Goal: Task Accomplishment & Management: Complete application form

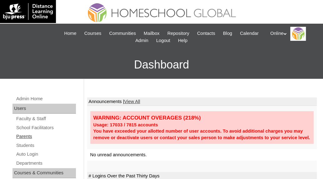
click at [22, 138] on link "Parents" at bounding box center [46, 137] width 60 height 8
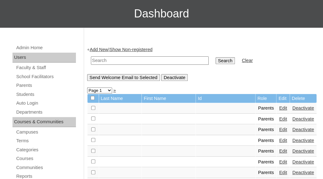
scroll to position [56, 0]
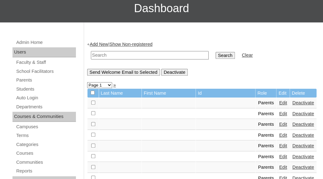
click at [98, 44] on link "Add New" at bounding box center [99, 44] width 18 height 5
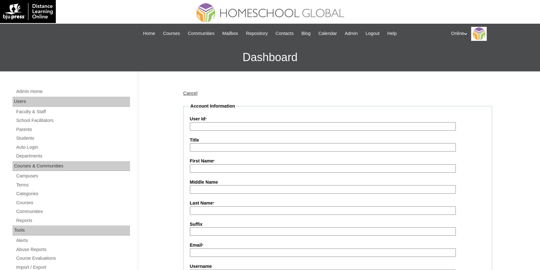
click at [227, 126] on input "User Id *" at bounding box center [323, 126] width 266 height 8
paste input "HGP0265-OACAD2025"
type input "HGP0265-OACAD2025"
click at [208, 168] on input "First Name *" at bounding box center [323, 168] width 266 height 8
paste input "Angelica Marron"
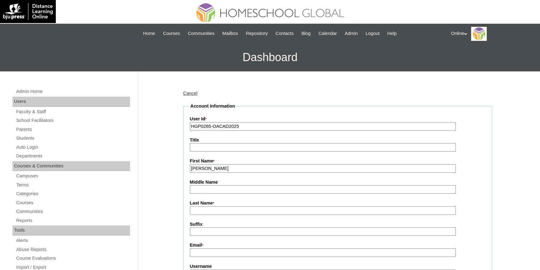
click at [220, 167] on input "Angelica Marron" at bounding box center [323, 168] width 266 height 8
type input "Angelica"
click at [208, 179] on input "Last Name *" at bounding box center [323, 211] width 266 height 8
paste input "Marron"
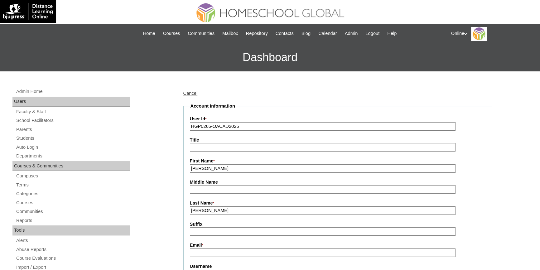
type input "Marron"
click at [224, 169] on input "Angelica" at bounding box center [323, 168] width 266 height 8
type input "Angelica"
click at [217, 179] on input "Marron" at bounding box center [323, 211] width 266 height 8
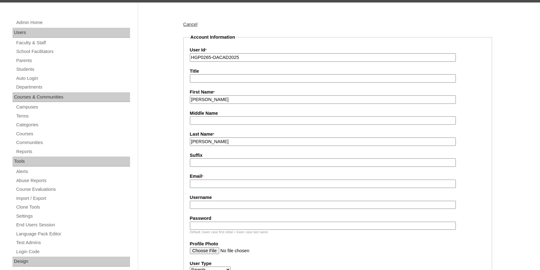
scroll to position [85, 0]
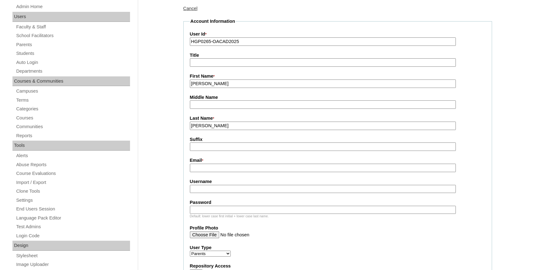
click at [217, 168] on input "Email *" at bounding box center [323, 168] width 266 height 8
paste input "a.marron23@yahoo.com"
type input "a.marron23@yahoo.com"
click at [211, 179] on input "Username" at bounding box center [323, 189] width 266 height 8
paste input "amarron2025"
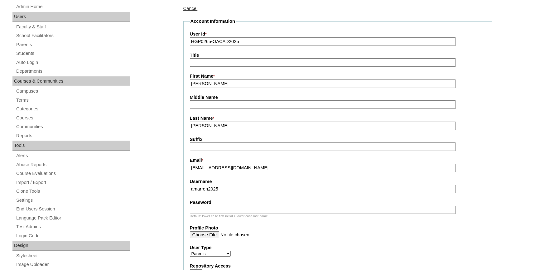
type input "amarron2025"
click at [247, 179] on input "Password" at bounding box center [323, 210] width 266 height 8
paste input "Uhgt"
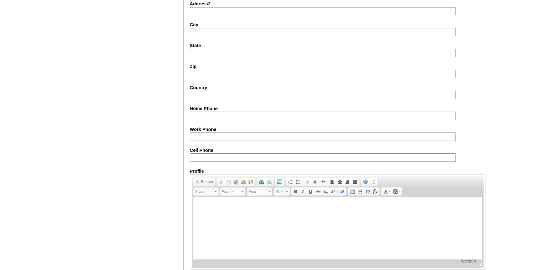
scroll to position [569, 0]
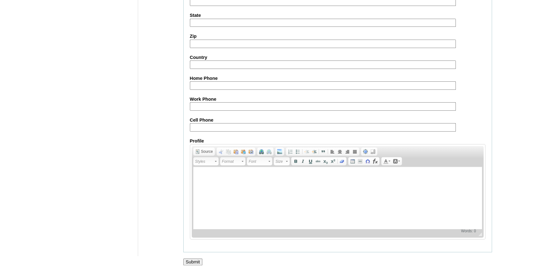
type input "Uhgt"
click at [191, 179] on input "Submit" at bounding box center [192, 262] width 19 height 7
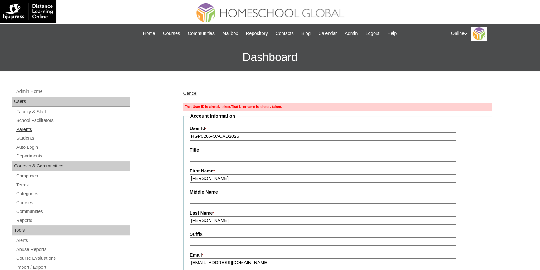
click at [22, 129] on link "Parents" at bounding box center [73, 130] width 115 height 8
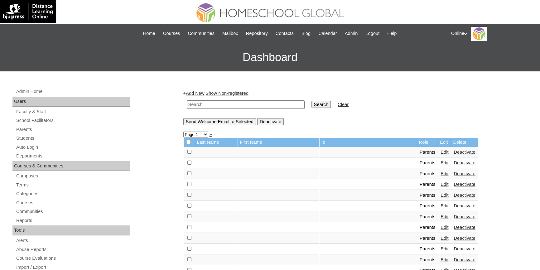
click at [221, 106] on input "text" at bounding box center [246, 104] width 118 height 8
paste input "HGP0265-OACAD2025"
type input "HGP0265-OACAD2025"
click at [312, 104] on input "Search" at bounding box center [321, 104] width 19 height 7
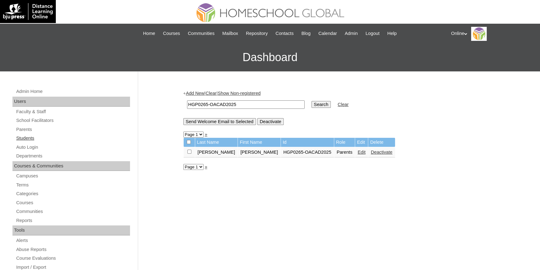
click at [28, 136] on link "Students" at bounding box center [73, 138] width 115 height 8
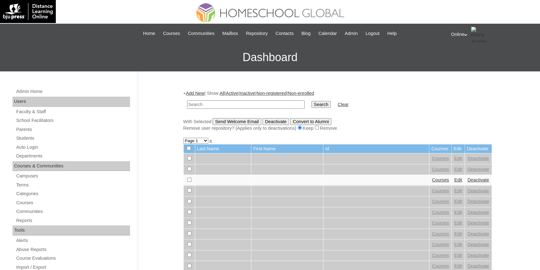
click at [233, 104] on input "text" at bounding box center [246, 104] width 118 height 8
paste input "HG319OACAD2025"
type input "HG319OACAD2025"
click at [312, 102] on input "Search" at bounding box center [321, 104] width 19 height 7
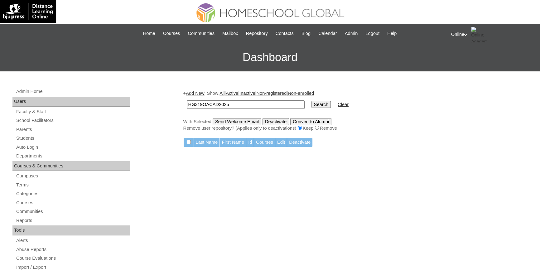
click at [200, 92] on link "Add New" at bounding box center [195, 93] width 18 height 5
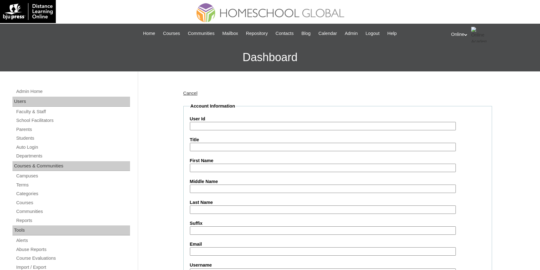
click at [237, 127] on input "User Id" at bounding box center [323, 126] width 266 height 8
paste input "HG319OACAD2025"
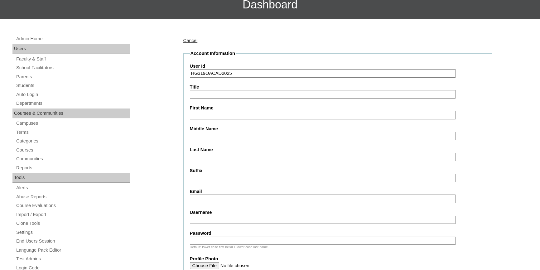
scroll to position [85, 0]
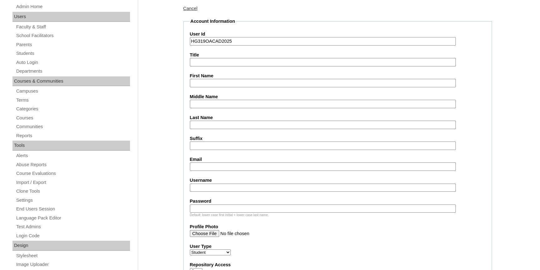
type input "HG319OACAD2025"
click at [208, 82] on input "First Name" at bounding box center [323, 83] width 266 height 8
paste input "Normielle Marron Roxas _250006708"
click at [242, 82] on input "Normielle Marron Roxas _250006708" at bounding box center [323, 83] width 266 height 8
click at [235, 82] on input "Normielle Marron Roxas" at bounding box center [323, 83] width 266 height 8
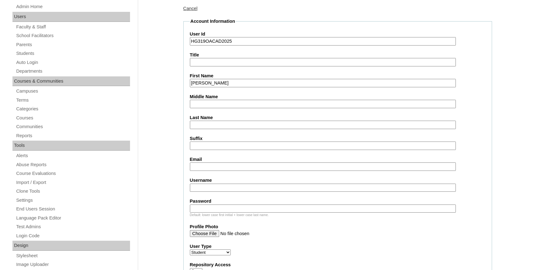
click at [235, 82] on input "Normielle Marron Roxas" at bounding box center [323, 83] width 266 height 8
type input "Normielle Marron"
click at [214, 123] on input "Last Name" at bounding box center [323, 125] width 266 height 8
paste input "Roxas"
type input "Roxas"
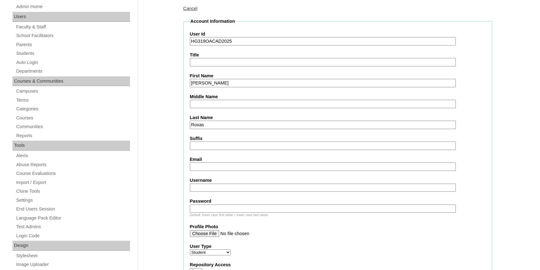
click at [222, 83] on input "Normielle Marron" at bounding box center [323, 83] width 266 height 8
type input "Normielle"
click at [210, 104] on input "Middle Name" at bounding box center [323, 104] width 266 height 8
paste input "Marron"
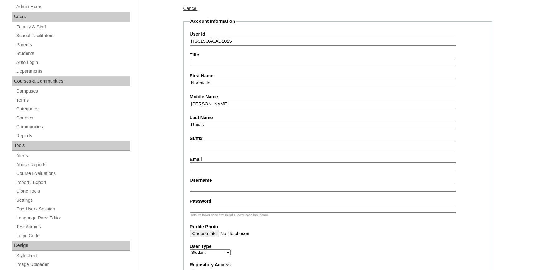
type input "Marron"
click at [220, 85] on input "Normielle" at bounding box center [323, 83] width 266 height 8
type input "Normielle"
click at [218, 104] on input "Marron" at bounding box center [323, 104] width 266 height 8
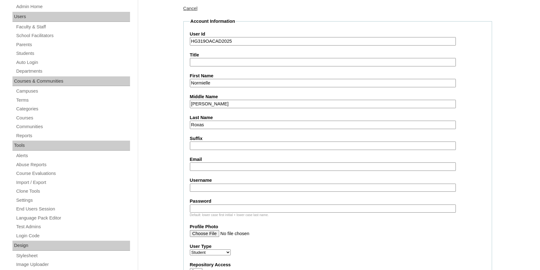
click at [218, 104] on input "Marron" at bounding box center [323, 104] width 266 height 8
type input "Marron"
click at [212, 163] on input "Email" at bounding box center [323, 167] width 266 height 8
paste input "a.marron23@yahoo.com"
type input "a.marron23@yahoo.com"
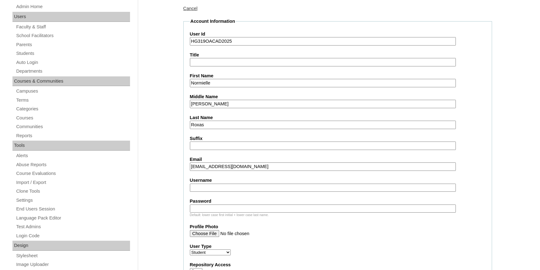
click at [225, 186] on input "Username" at bounding box center [323, 188] width 266 height 8
paste input "normielle.roxas2025"
type input "normielle.roxas2025"
click at [231, 207] on input "Password" at bounding box center [323, 209] width 266 height 8
paste input "yUhg8"
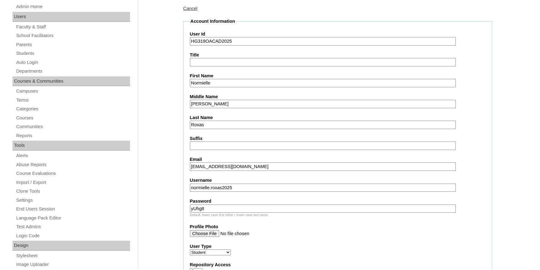
type input "yUhg8"
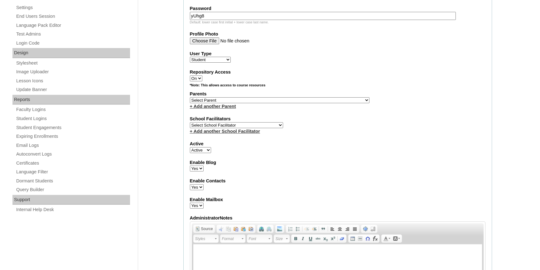
scroll to position [284, 0]
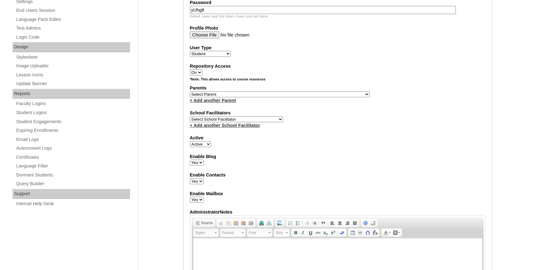
click at [296, 92] on select "Select Parent , , , , , , , , , , , , , , , , , , , , , , , , , , , , , , , , ,…" at bounding box center [280, 94] width 180 height 6
select select "44174"
click at [190, 91] on select "Select Parent , , , , , , , , , , , , , , , , , , , , , , , , , , , , , , , , ,…" at bounding box center [280, 94] width 180 height 6
click at [260, 117] on select "Select School Facilitator Norman Añain Ruffa Abadijas Mary Abella Gloryfe Abion…" at bounding box center [236, 119] width 93 height 6
select select "43686"
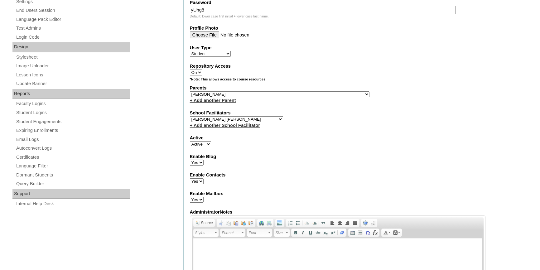
click at [190, 116] on select "Select School Facilitator Norman Añain Ruffa Abadijas Mary Abella Gloryfe Abion…" at bounding box center [236, 119] width 93 height 6
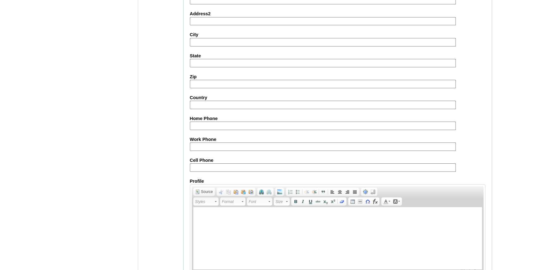
scroll to position [675, 0]
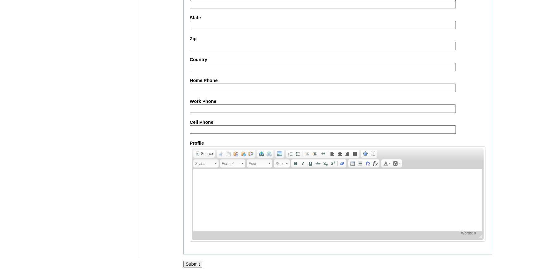
click at [196, 261] on input "Submit" at bounding box center [192, 264] width 19 height 7
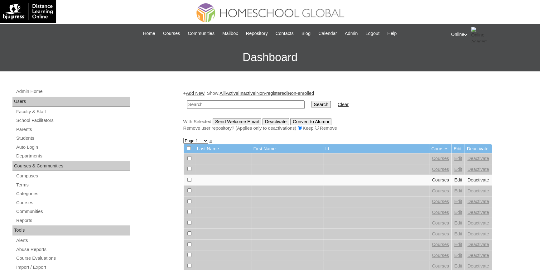
click at [242, 104] on input "text" at bounding box center [246, 104] width 118 height 8
paste input "HG319OACAD2025"
type input "HG319OACAD2025"
click at [312, 104] on input "Search" at bounding box center [321, 104] width 19 height 7
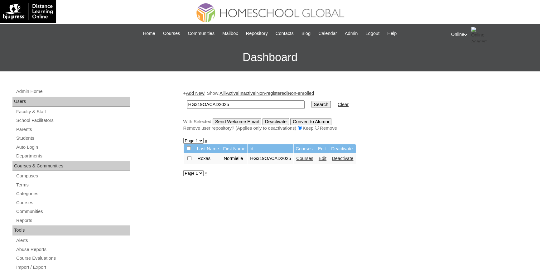
click at [311, 159] on link "Courses" at bounding box center [304, 158] width 17 height 5
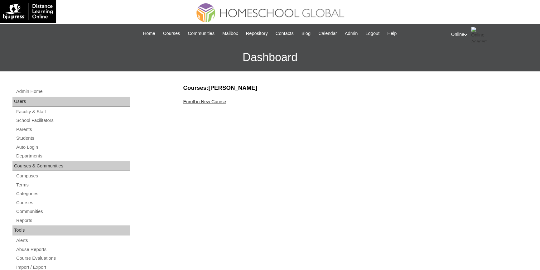
click at [203, 102] on link "Enroll in New Course" at bounding box center [204, 101] width 43 height 5
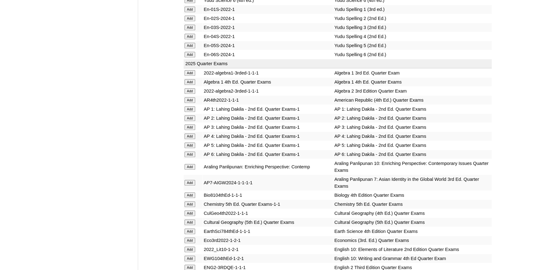
scroll to position [596, 0]
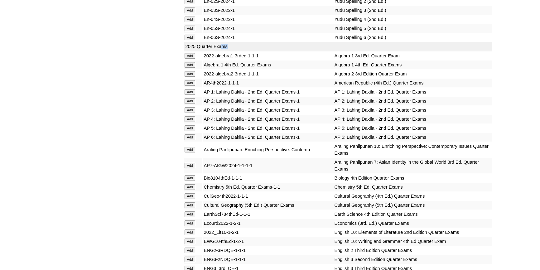
drag, startPoint x: 231, startPoint y: 44, endPoint x: 241, endPoint y: 50, distance: 11.6
click at [227, 45] on td "2025 Quarter Exams" at bounding box center [338, 46] width 308 height 9
click at [264, 88] on td "AP 1: Lahing Dakila - 2nd Ed. Quarter Exams-1" at bounding box center [268, 92] width 130 height 9
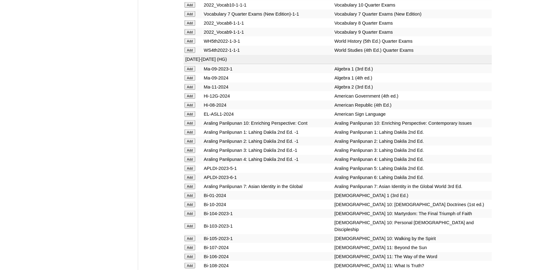
scroll to position [1560, 0]
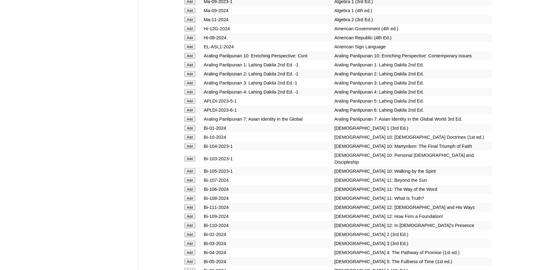
drag, startPoint x: 186, startPoint y: 28, endPoint x: 236, endPoint y: 28, distance: 50.2
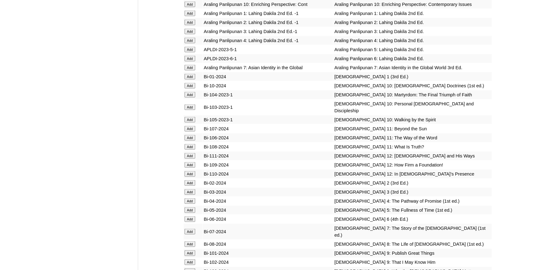
scroll to position [1617, 0]
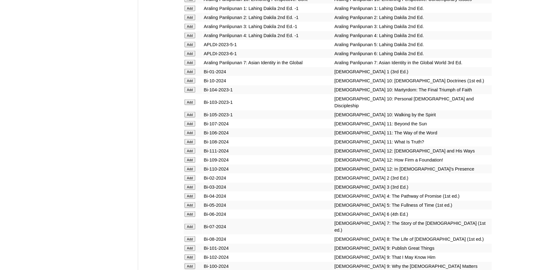
click at [192, 217] on input "Add" at bounding box center [190, 215] width 11 height 6
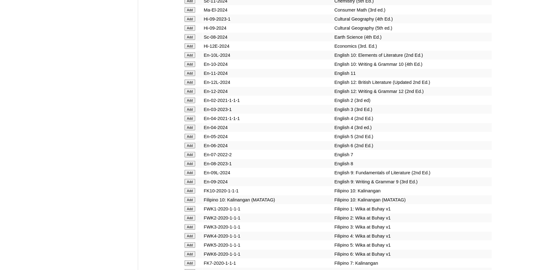
scroll to position [1900, 0]
click at [190, 149] on input "Add" at bounding box center [190, 146] width 11 height 6
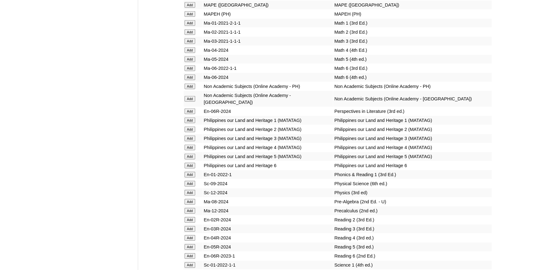
scroll to position [2440, 0]
click at [194, 114] on input "Add" at bounding box center [190, 111] width 11 height 6
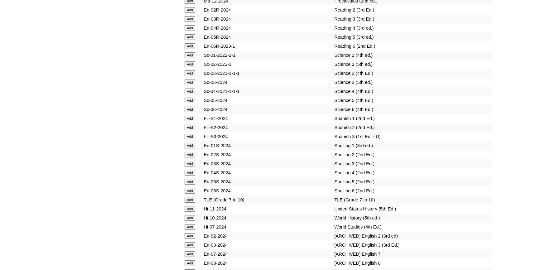
scroll to position [2666, 0]
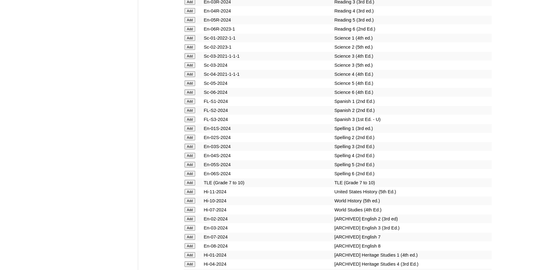
click at [188, 177] on input "Add" at bounding box center [190, 174] width 11 height 6
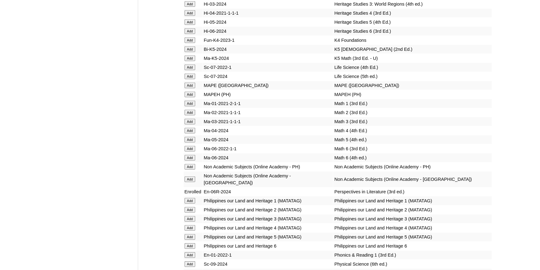
scroll to position [2383, 0]
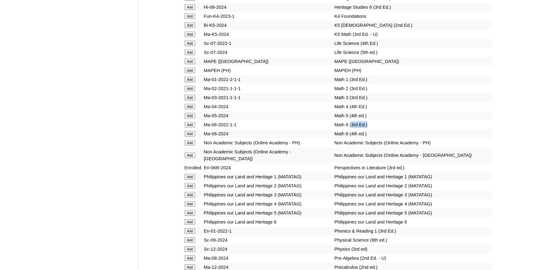
drag, startPoint x: 337, startPoint y: 144, endPoint x: 359, endPoint y: 144, distance: 21.5
click at [359, 129] on td "Math 6 (3rd Ed.)" at bounding box center [413, 124] width 158 height 9
drag, startPoint x: 359, startPoint y: 153, endPoint x: 338, endPoint y: 154, distance: 21.6
click at [338, 138] on td "Math 6 (4th ed.)" at bounding box center [413, 133] width 158 height 9
click at [334, 138] on td "Math 6 (4th ed.)" at bounding box center [413, 133] width 158 height 9
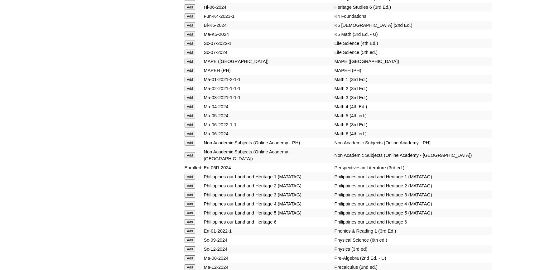
click at [193, 137] on input "Add" at bounding box center [190, 134] width 11 height 6
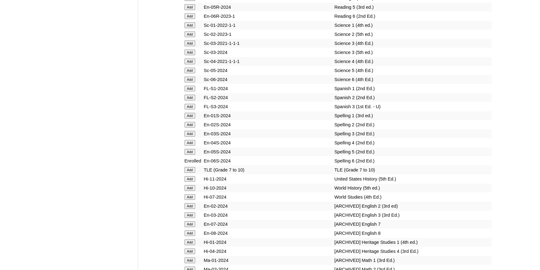
scroll to position [2695, 0]
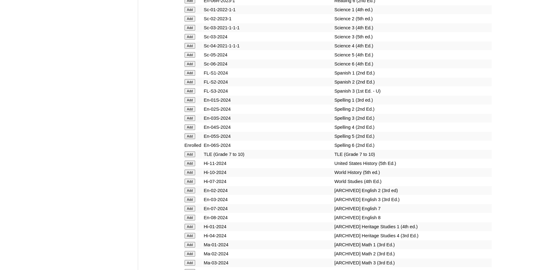
click at [194, 67] on input "Add" at bounding box center [190, 64] width 11 height 6
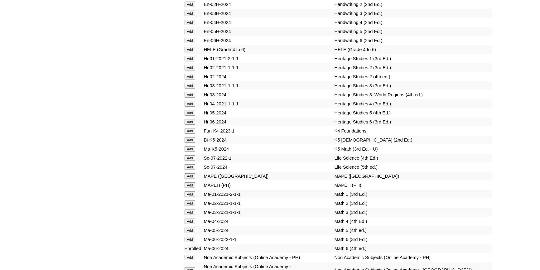
scroll to position [2269, 0]
click at [193, 124] on input "Add" at bounding box center [190, 121] width 11 height 6
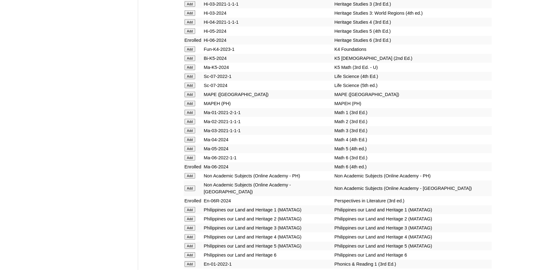
scroll to position [2383, 0]
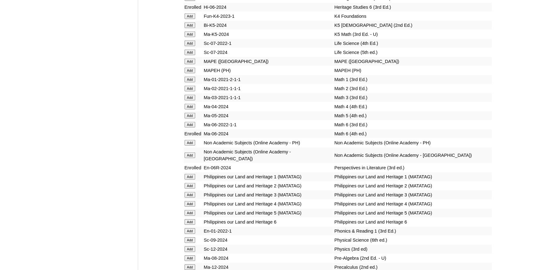
click at [192, 158] on input "Add" at bounding box center [190, 156] width 11 height 6
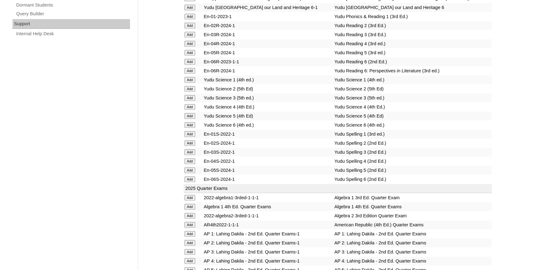
scroll to position [596, 0]
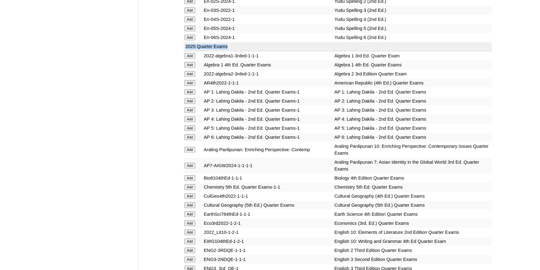
drag, startPoint x: 184, startPoint y: 44, endPoint x: 230, endPoint y: 46, distance: 45.9
click at [230, 46] on td "2025 Quarter Exams" at bounding box center [338, 46] width 308 height 9
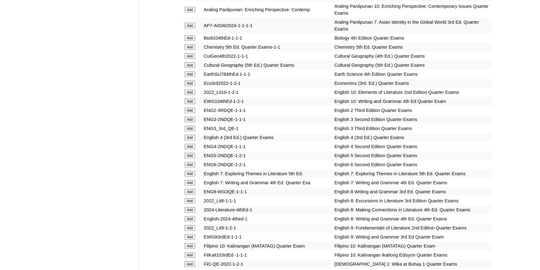
scroll to position [737, 0]
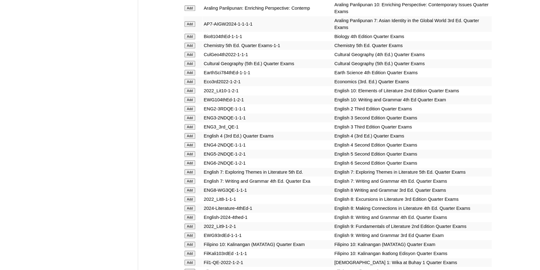
click at [189, 160] on input "Add" at bounding box center [190, 163] width 11 height 6
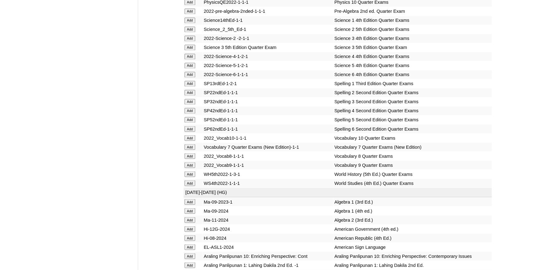
scroll to position [1361, 0]
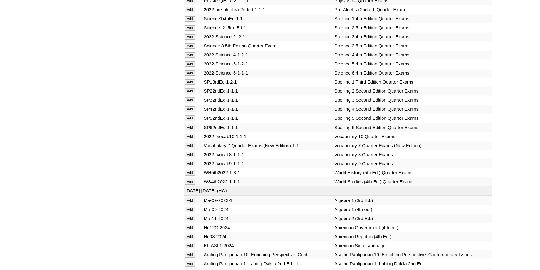
click at [192, 130] on input "Add" at bounding box center [190, 128] width 11 height 6
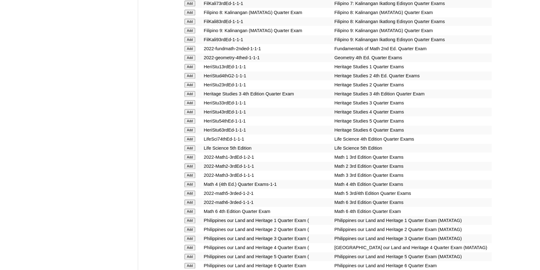
scroll to position [1078, 0]
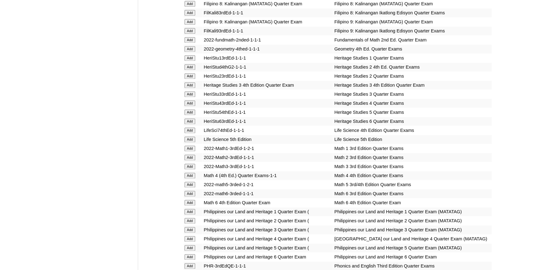
click at [190, 205] on input "Add" at bounding box center [190, 203] width 11 height 6
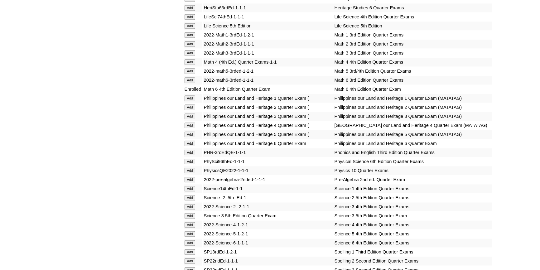
scroll to position [1305, 0]
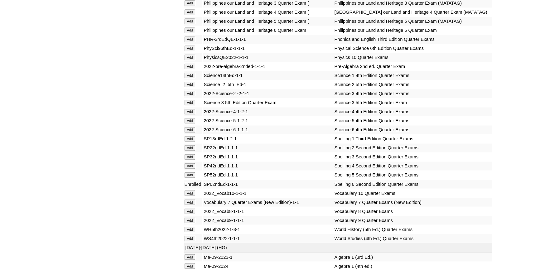
click at [191, 133] on input "Add" at bounding box center [190, 130] width 11 height 6
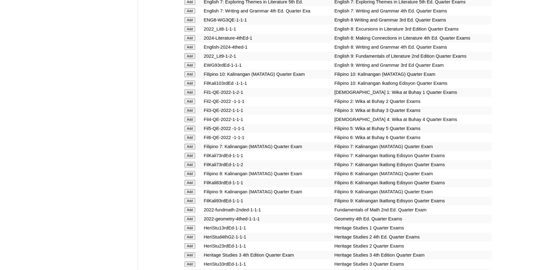
scroll to position [1021, 0]
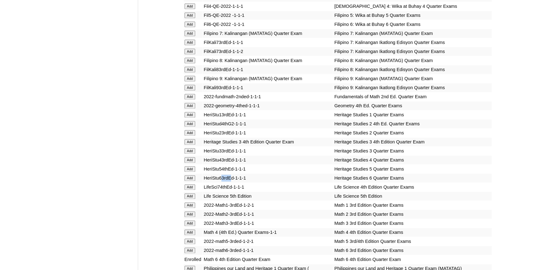
drag, startPoint x: 223, startPoint y: 182, endPoint x: 231, endPoint y: 183, distance: 8.2
click at [231, 183] on td "HeriStu63rdEd-1-1-1" at bounding box center [268, 178] width 130 height 9
click at [193, 181] on input "Add" at bounding box center [190, 178] width 11 height 6
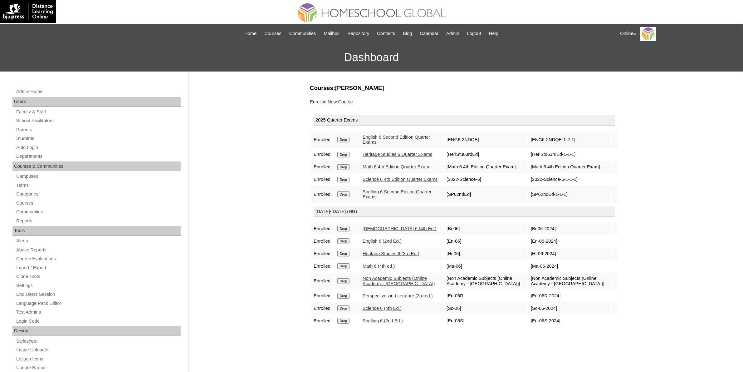
click at [540, 34] on div "Online My Profile My Settings Logout" at bounding box center [678, 34] width 117 height 14
click at [540, 58] on span "Logout" at bounding box center [631, 58] width 12 height 5
